Goal: Information Seeking & Learning: Learn about a topic

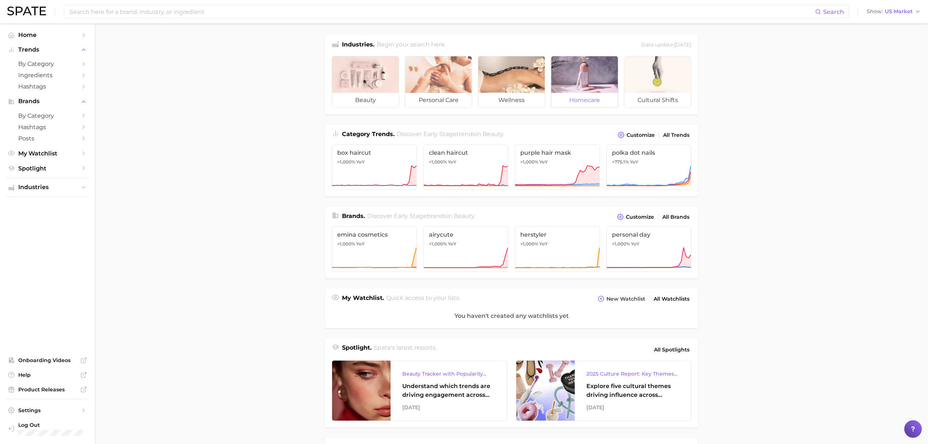
click at [598, 85] on div at bounding box center [585, 74] width 67 height 37
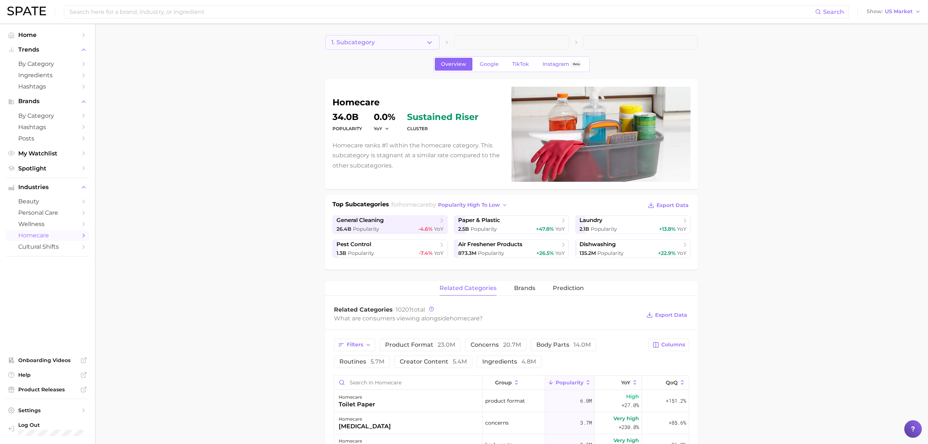
click at [434, 39] on button "1. Subcategory" at bounding box center [382, 42] width 114 height 15
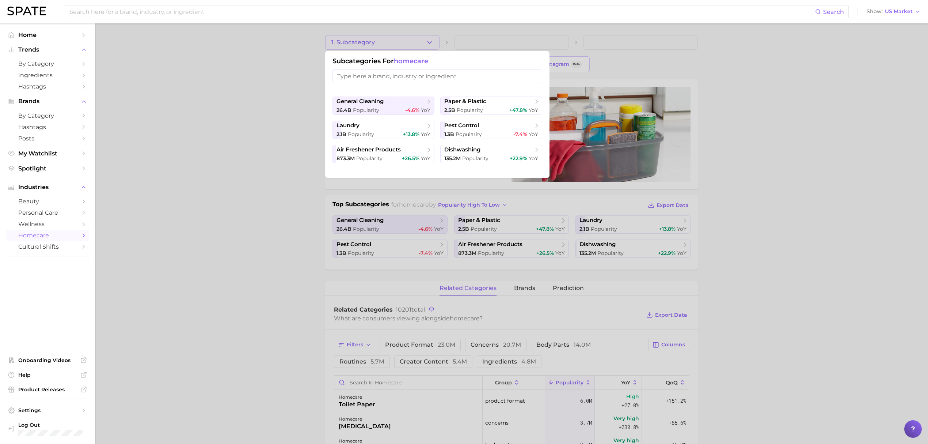
click at [434, 39] on div at bounding box center [464, 222] width 928 height 444
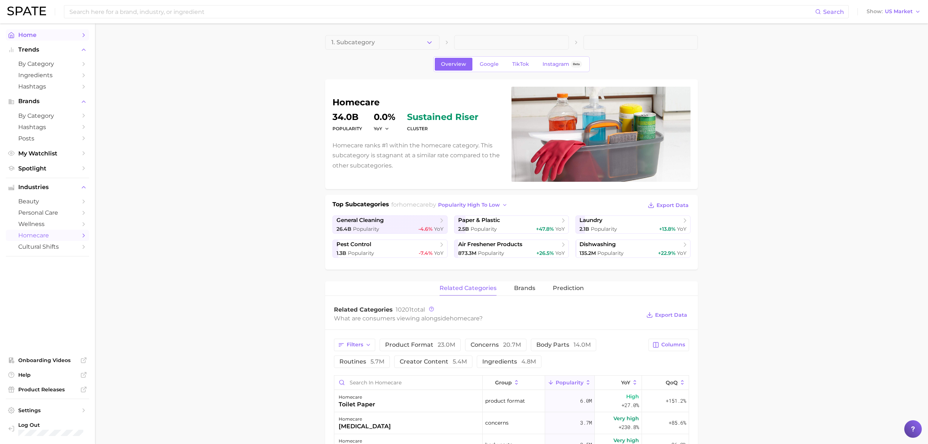
click at [56, 37] on span "Home" at bounding box center [47, 34] width 58 height 7
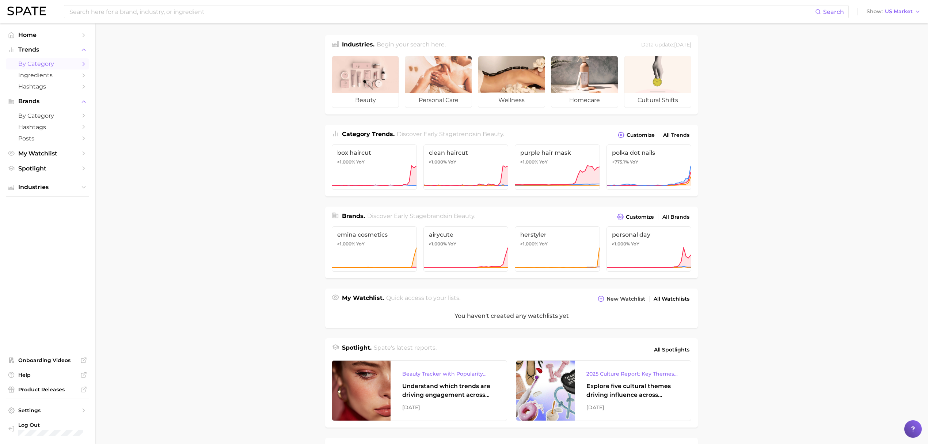
click at [65, 62] on span "by Category" at bounding box center [47, 63] width 58 height 7
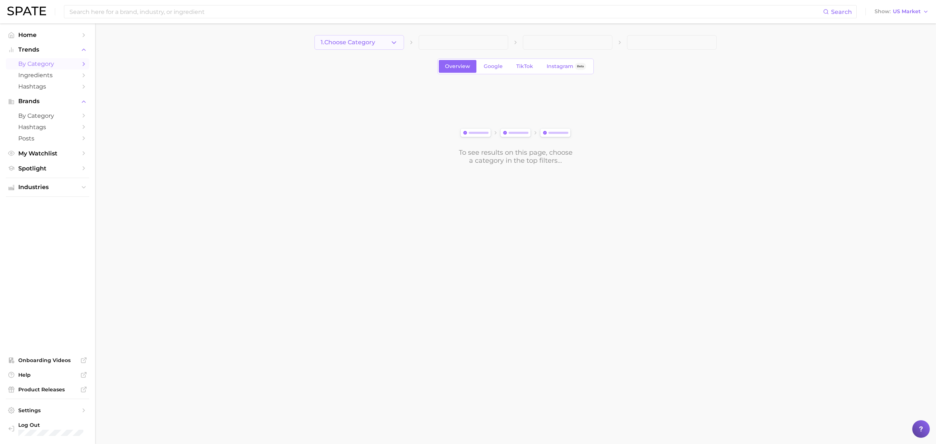
click at [342, 37] on button "1. Choose Category" at bounding box center [359, 42] width 90 height 15
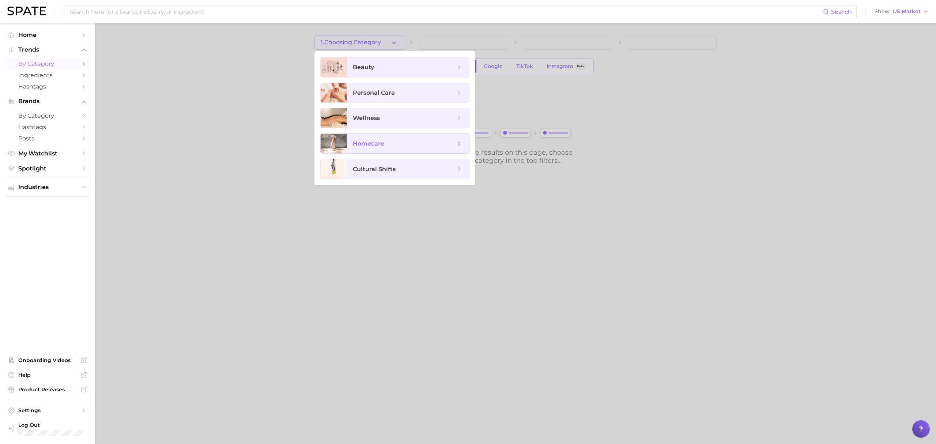
click at [396, 146] on span "homecare" at bounding box center [404, 144] width 102 height 8
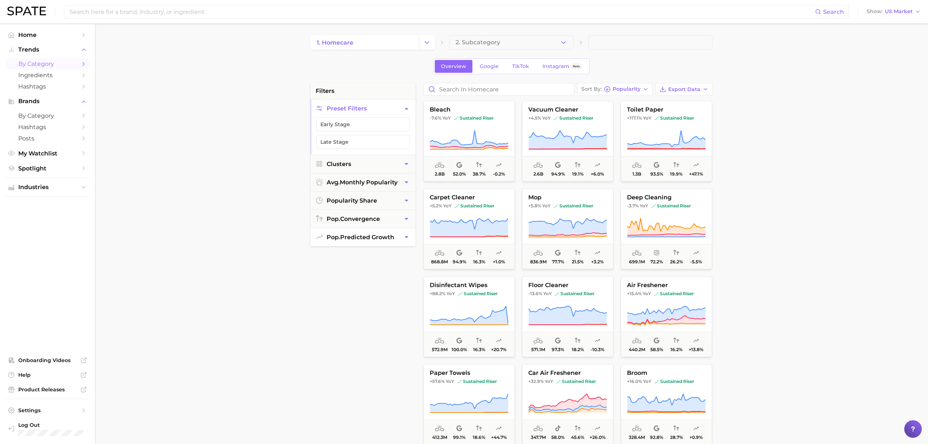
click at [397, 242] on button "pop. predicted growth" at bounding box center [363, 237] width 105 height 18
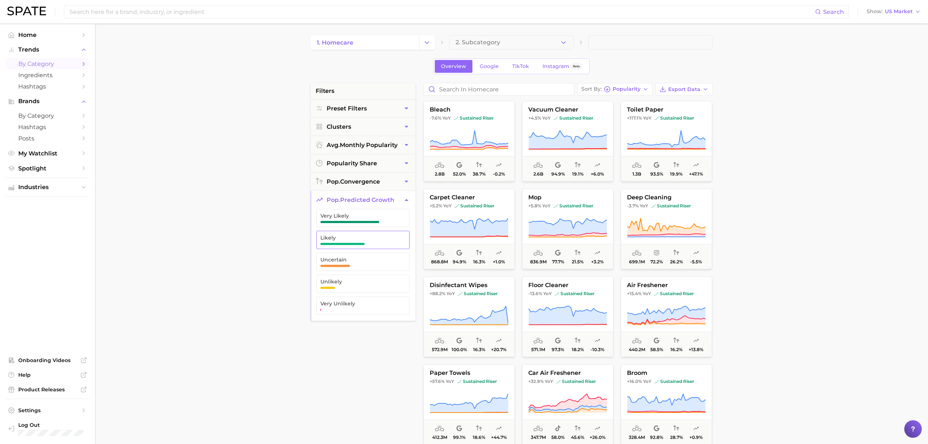
click at [345, 242] on span "Likely" at bounding box center [357, 240] width 73 height 10
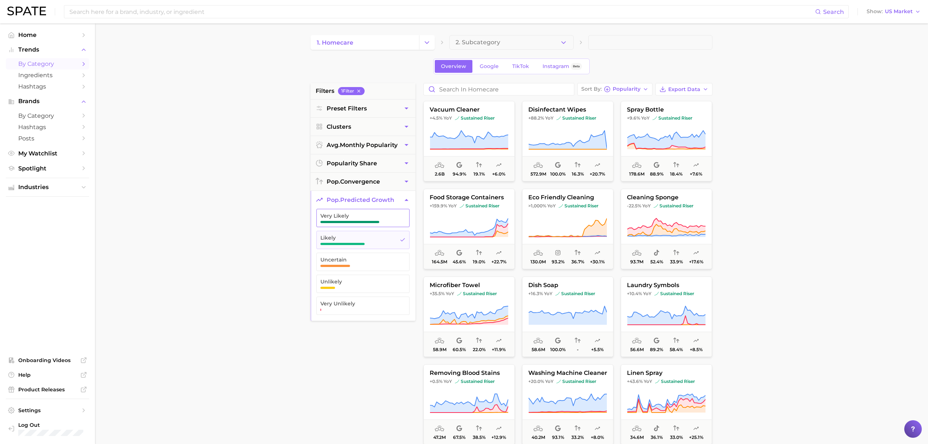
click at [354, 214] on span "Very Likely" at bounding box center [357, 216] width 73 height 6
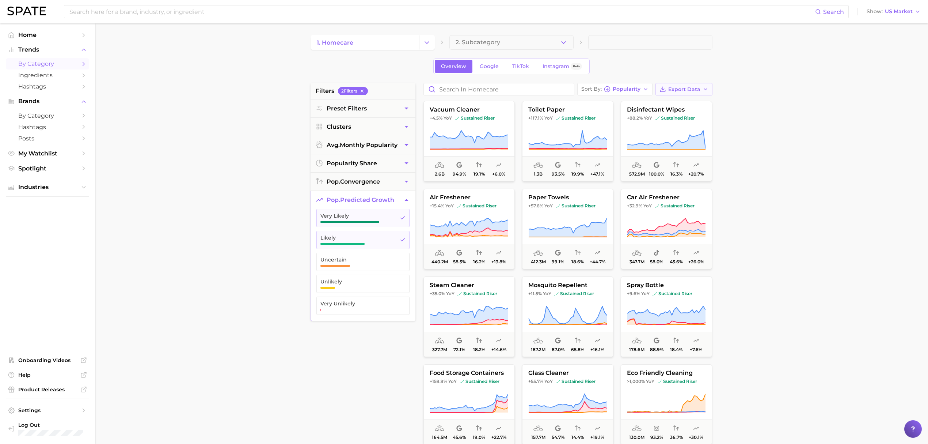
click at [703, 91] on icon "button" at bounding box center [706, 89] width 6 height 6
click at [781, 102] on main "1. homecare 2. Subcategory Overview Google TikTok Instagram Beta filters 2 Filt…" at bounding box center [511, 300] width 833 height 554
